Goal: Information Seeking & Learning: Learn about a topic

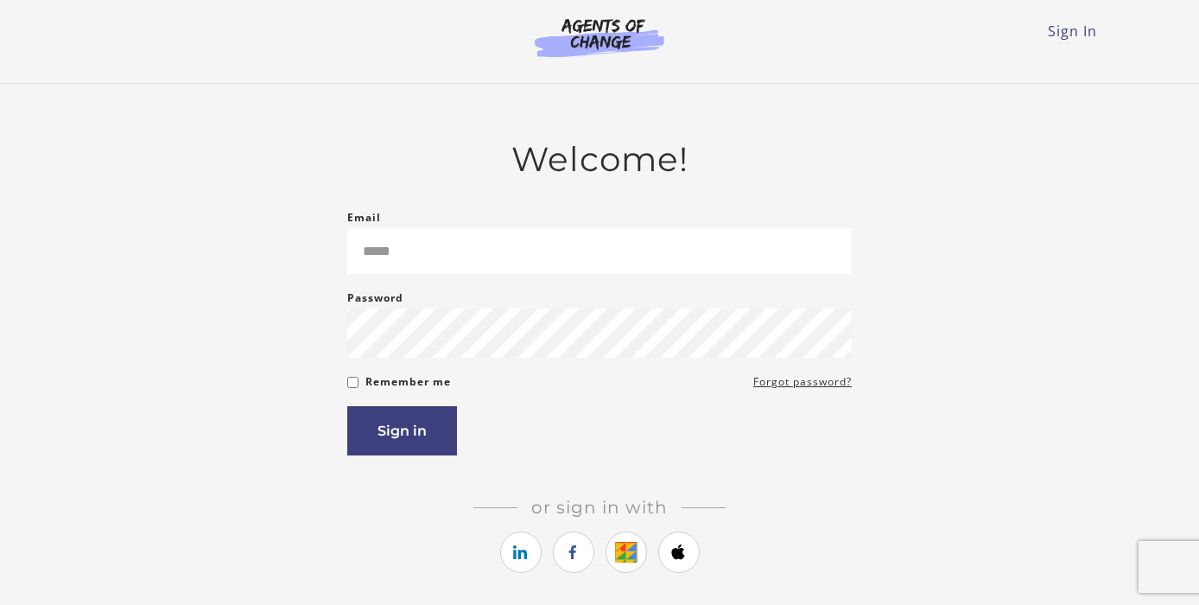
click at [695, 279] on form "Email Please enter a valid email address Password Password must be at least 8 c…" at bounding box center [599, 331] width 504 height 249
click at [616, 577] on li at bounding box center [626, 554] width 41 height 47
click at [618, 562] on icon "https://courses.thinkific.com/users/auth/google?ss%5Breferral%5D=&ss%5Buser_ret…" at bounding box center [626, 552] width 22 height 21
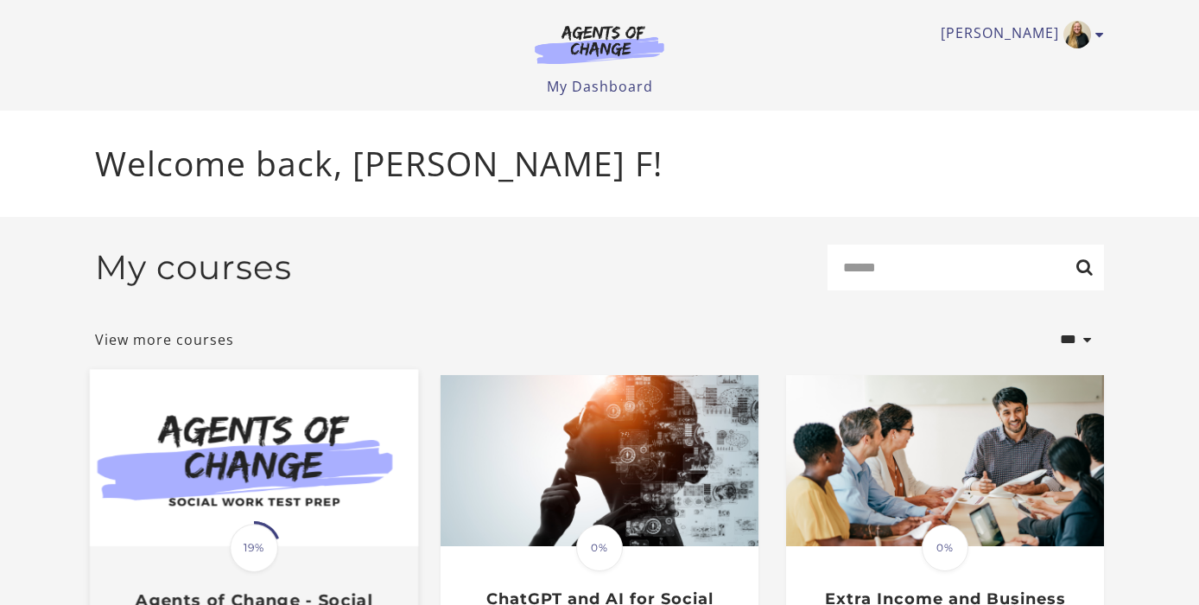
click at [269, 424] on img at bounding box center [254, 458] width 328 height 177
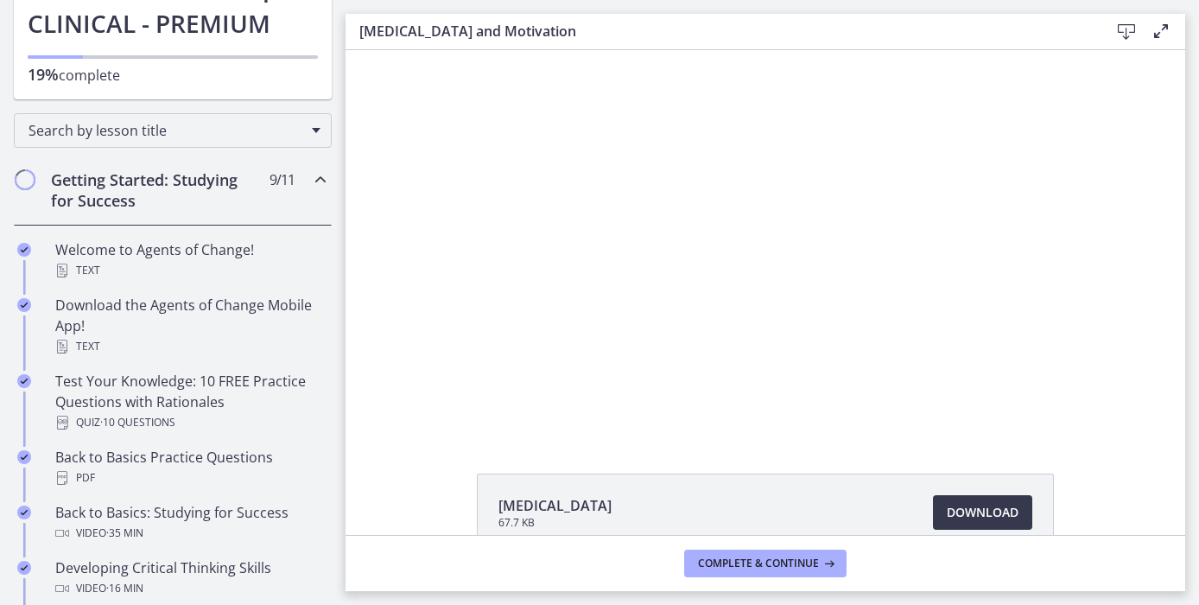
scroll to position [177, 0]
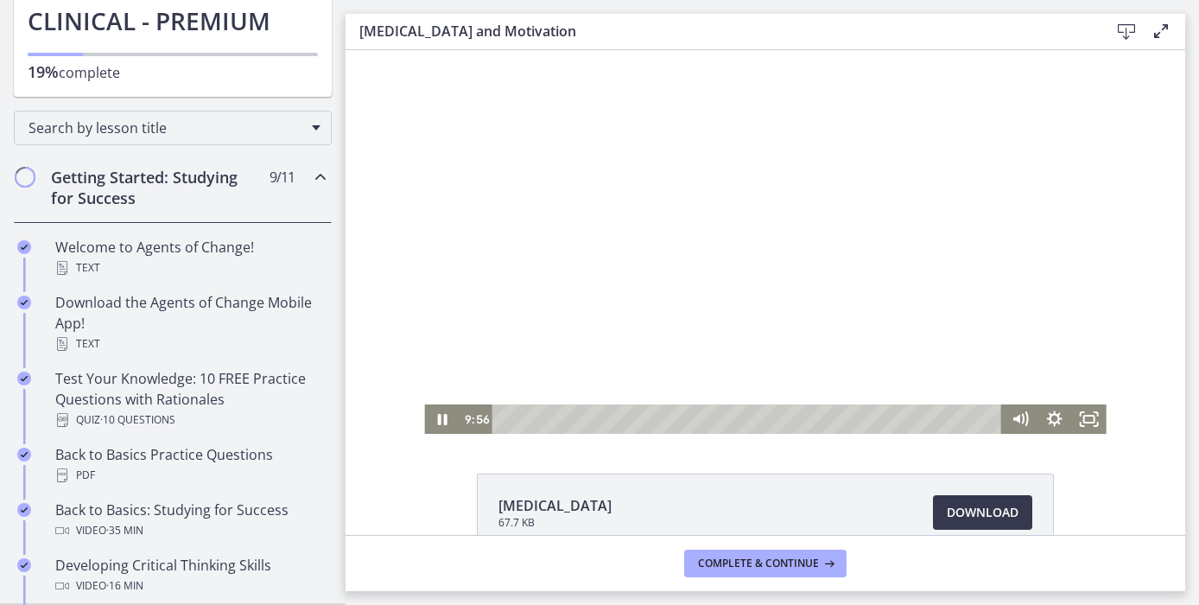
click at [608, 274] on div at bounding box center [765, 242] width 682 height 384
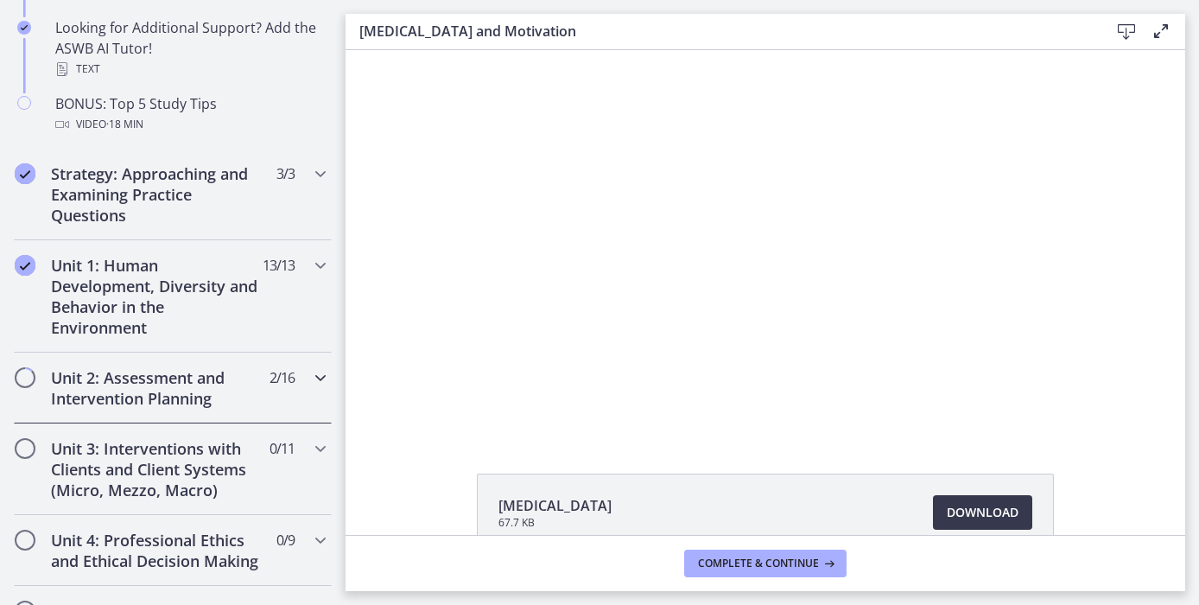
scroll to position [950, 0]
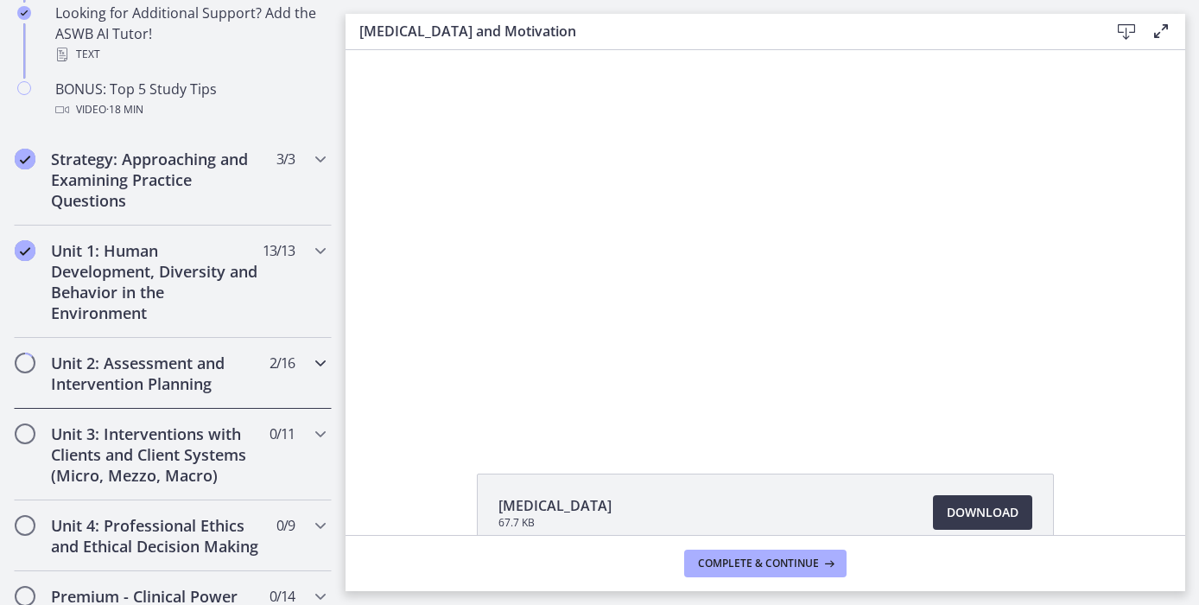
click at [120, 381] on h2 "Unit 2: Assessment and Intervention Planning" at bounding box center [156, 372] width 211 height 41
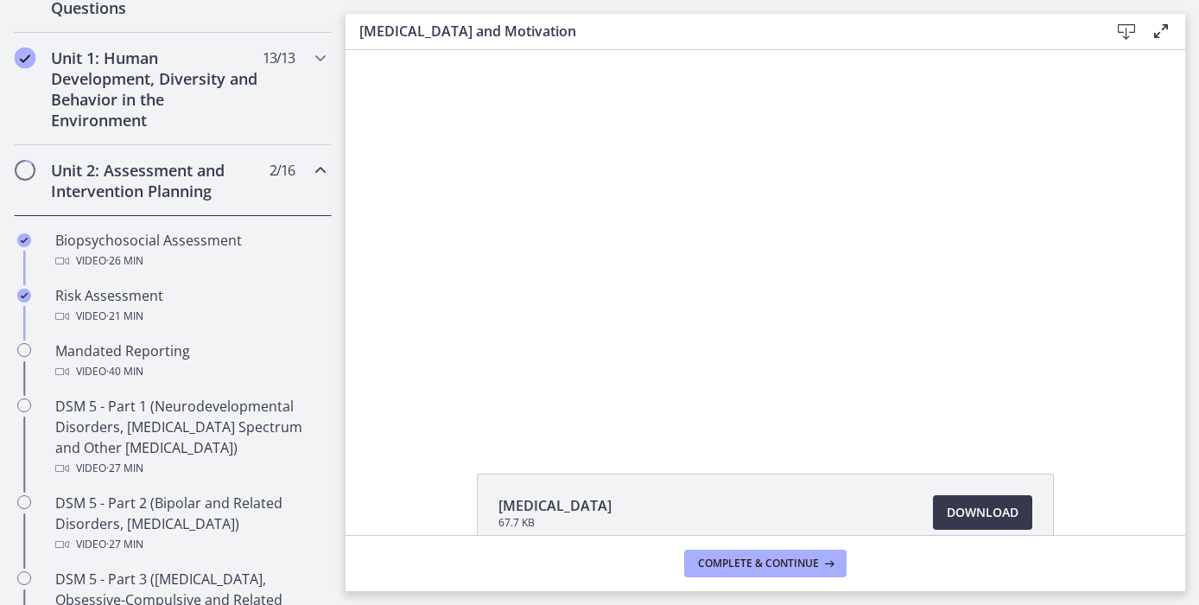
scroll to position [460, 0]
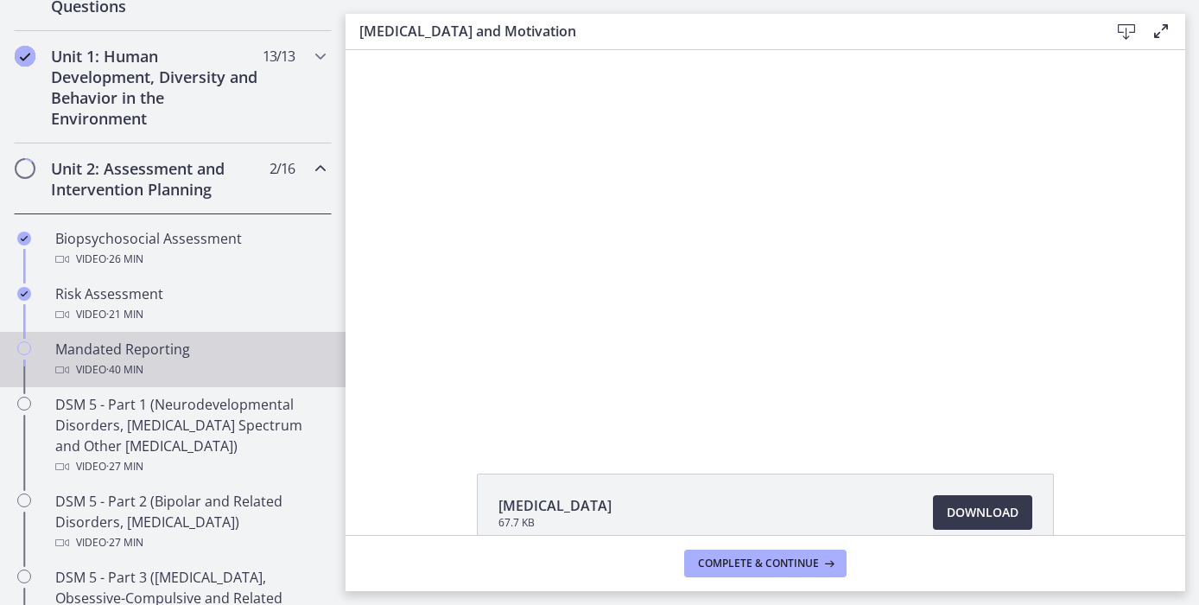
click at [163, 370] on div "Video · 40 min" at bounding box center [189, 369] width 269 height 21
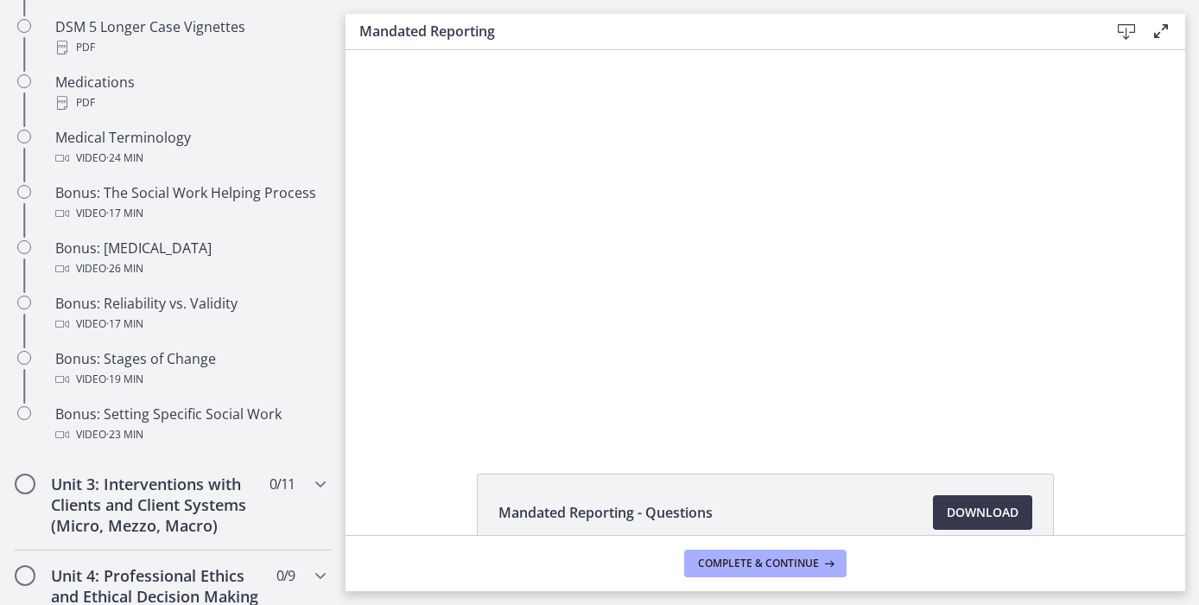
scroll to position [1322, 0]
click at [989, 525] on link "Download Opens in a new window" at bounding box center [982, 512] width 99 height 35
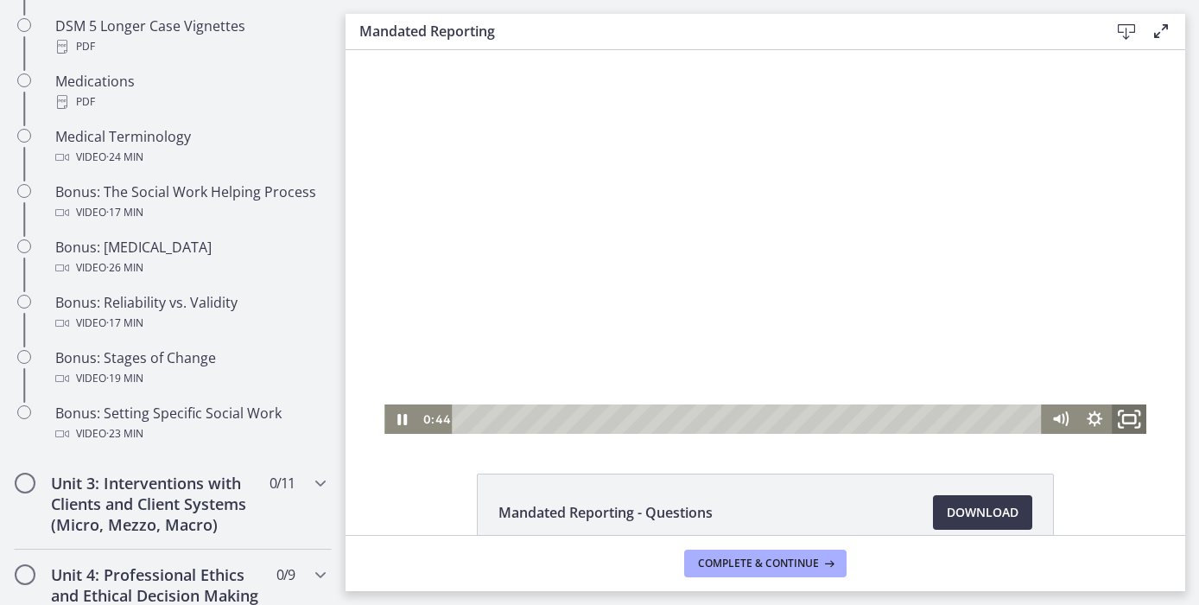
click at [1137, 422] on icon "Fullscreen" at bounding box center [1128, 419] width 41 height 35
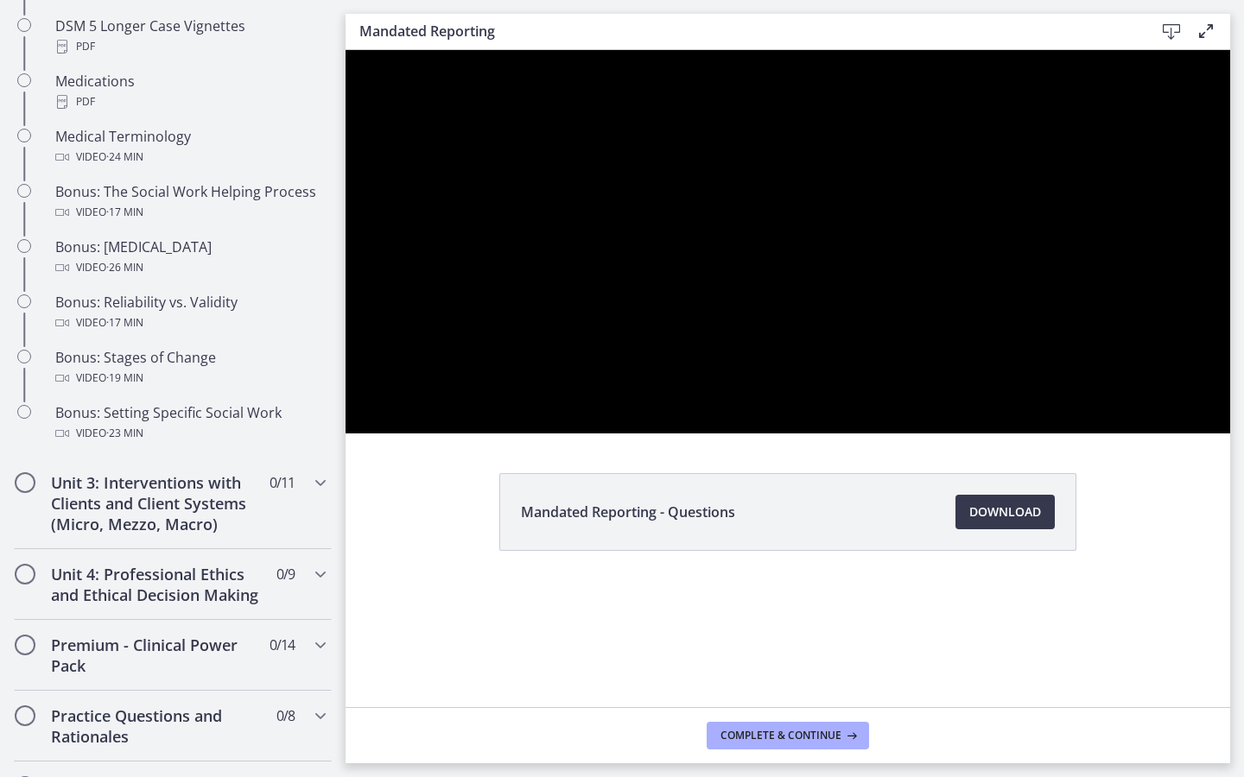
click at [1185, 396] on button "Unfullscreen" at bounding box center [1207, 415] width 45 height 38
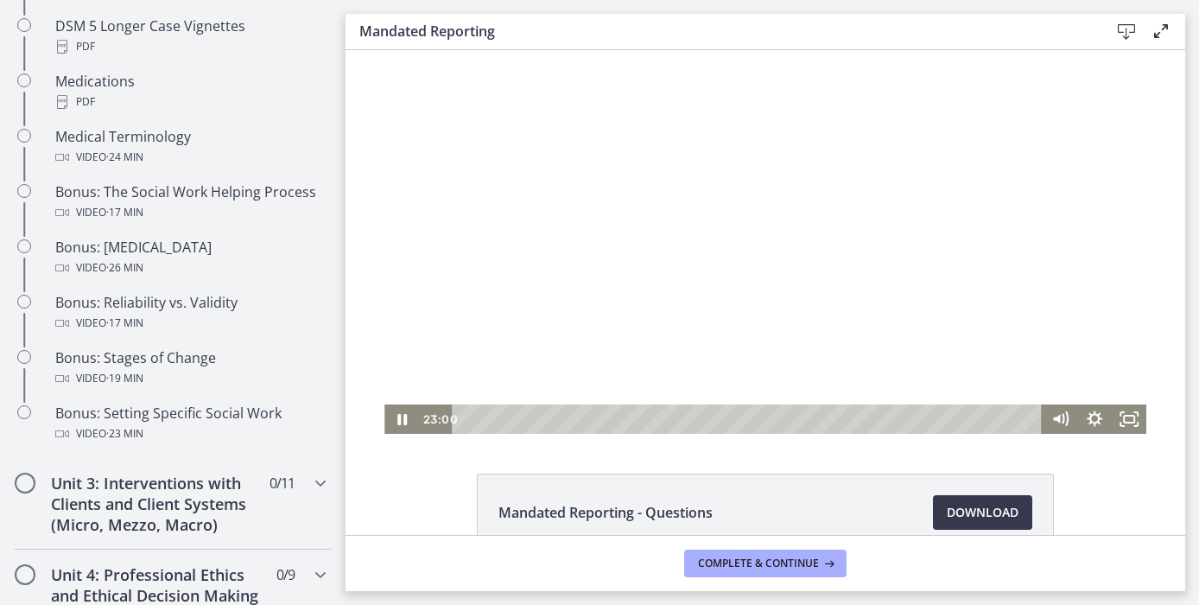
click at [859, 253] on div at bounding box center [765, 242] width 762 height 384
